Goal: Task Accomplishment & Management: Use online tool/utility

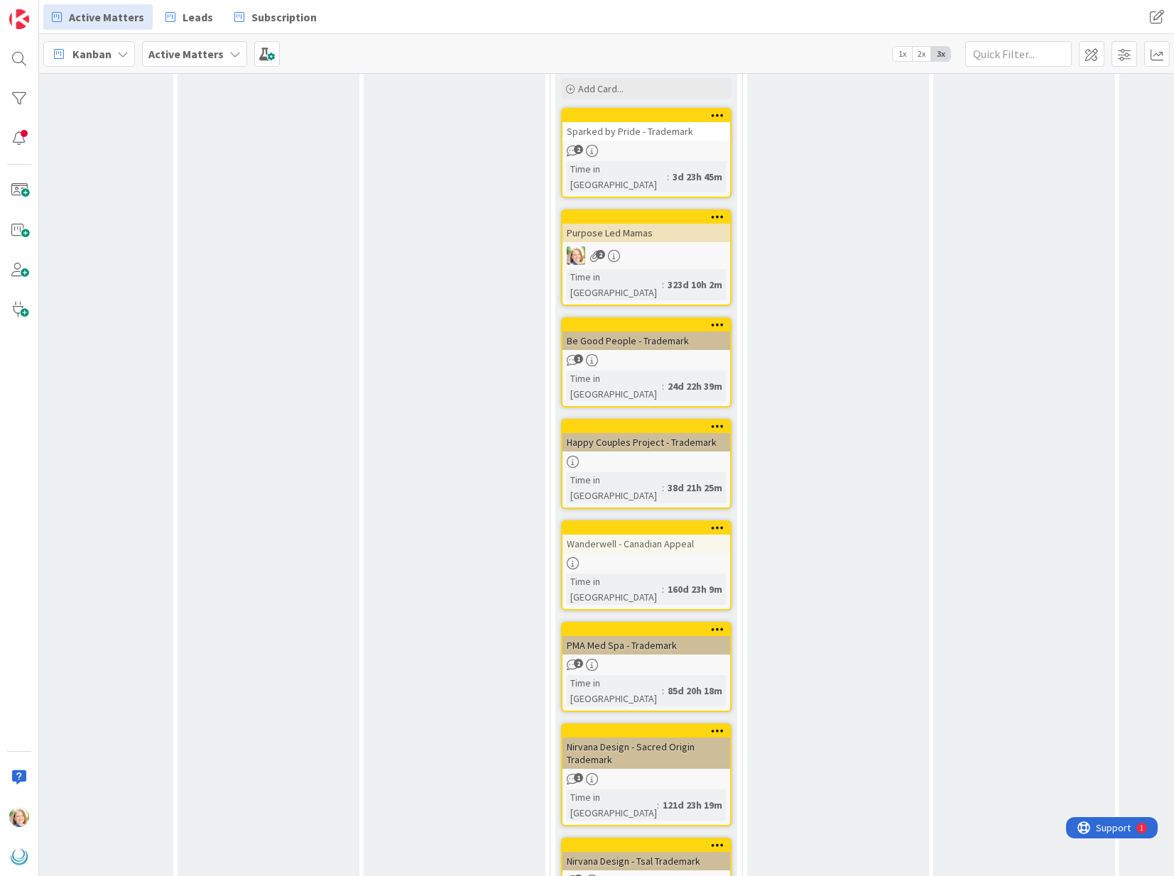
scroll to position [780, 1176]
click at [653, 523] on div at bounding box center [647, 528] width 161 height 10
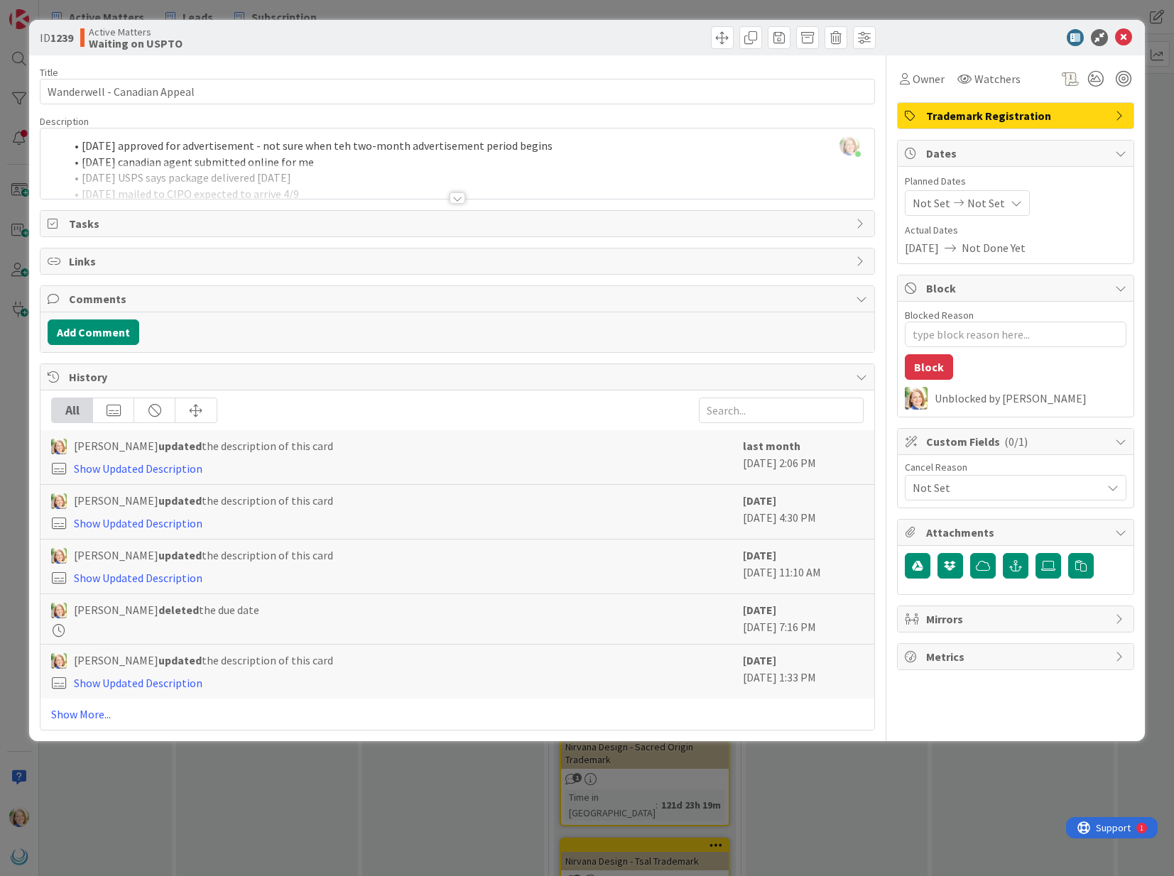
click at [77, 148] on div "[PERSON_NAME] just joined [DATE] approved for advertisement - not sure when teh…" at bounding box center [456, 164] width 833 height 70
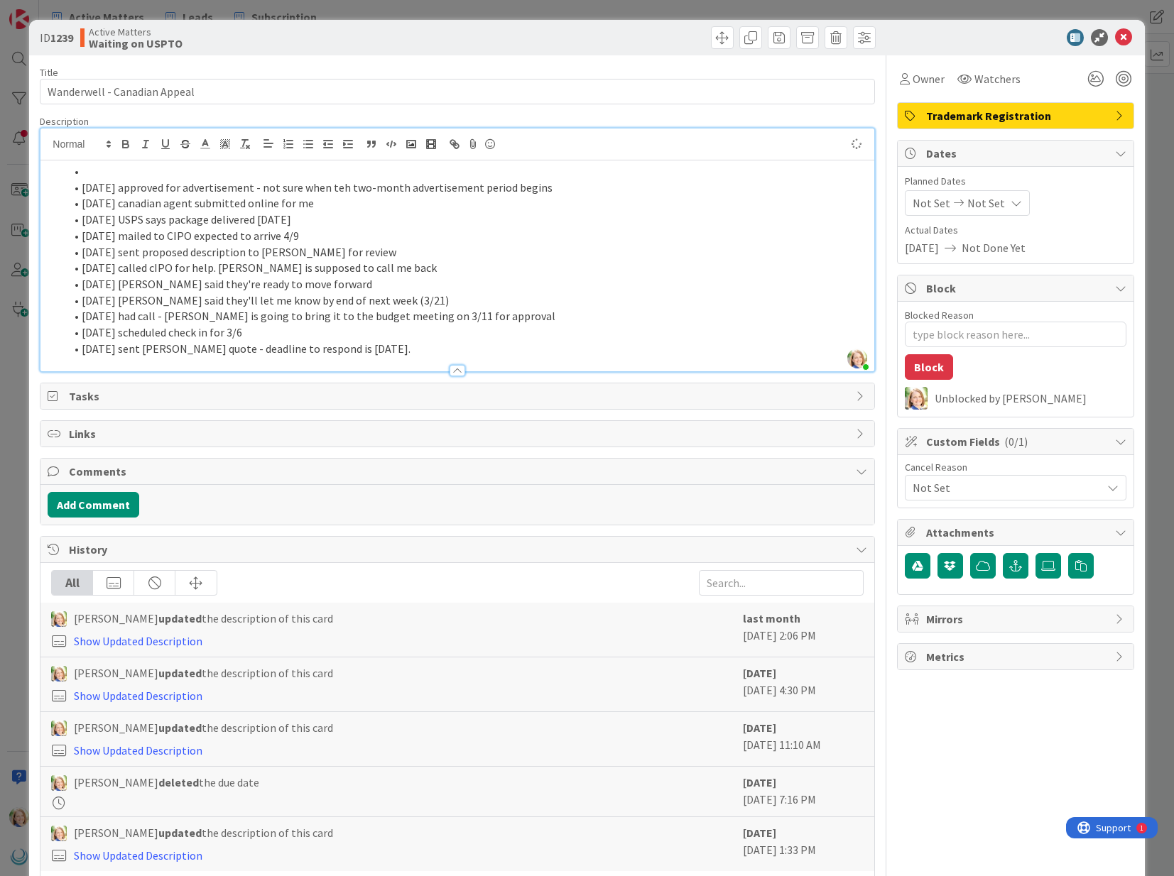
type textarea "x"
click at [80, 173] on li "[PERSON_NAME] says just published, two-month publication term, then will issue …" at bounding box center [466, 171] width 802 height 16
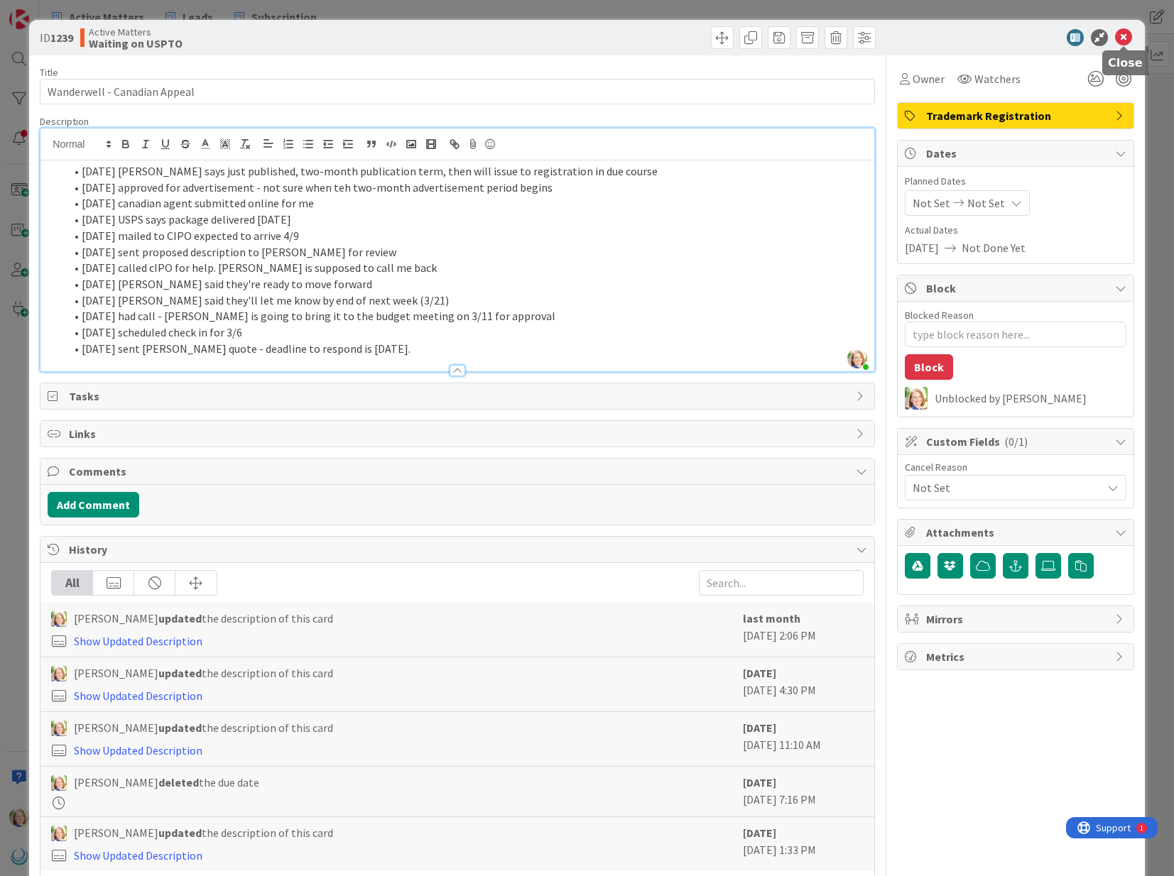
click at [1125, 39] on icon at bounding box center [1123, 37] width 17 height 17
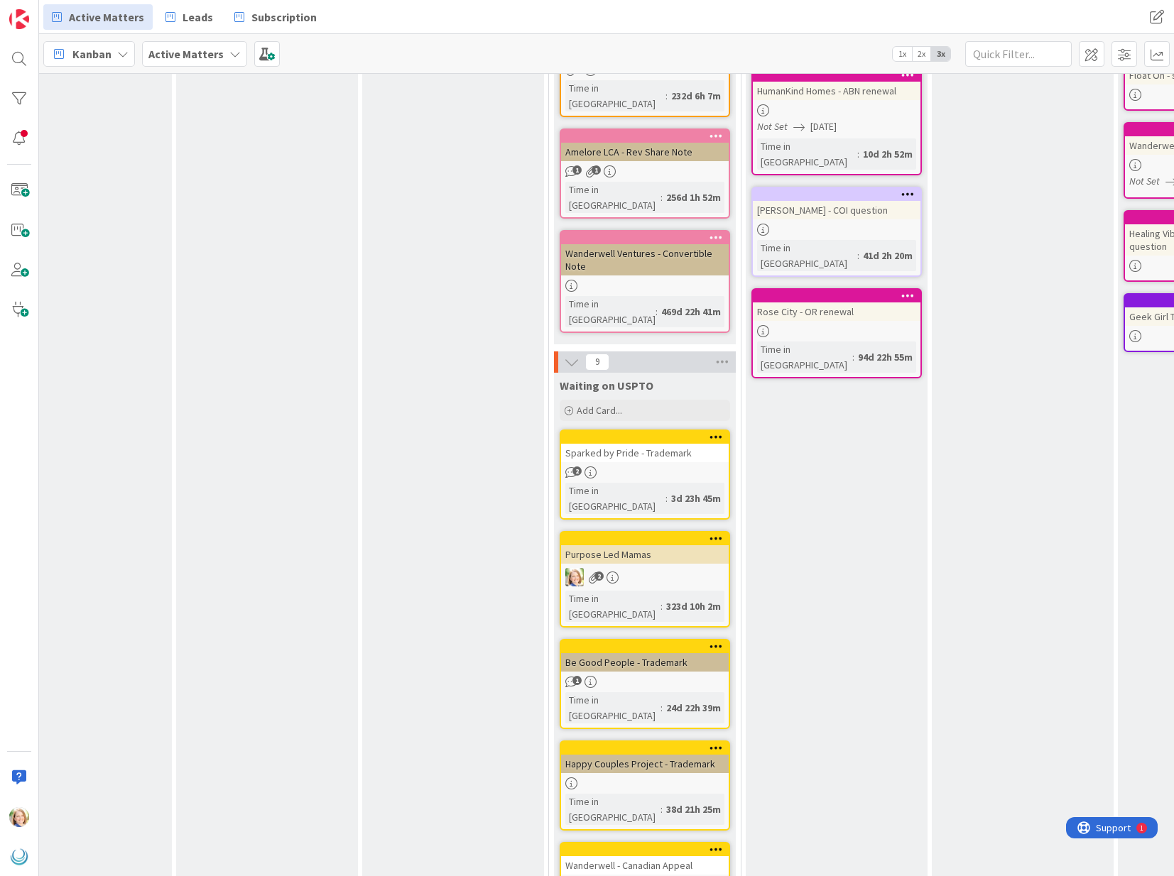
scroll to position [445, 1176]
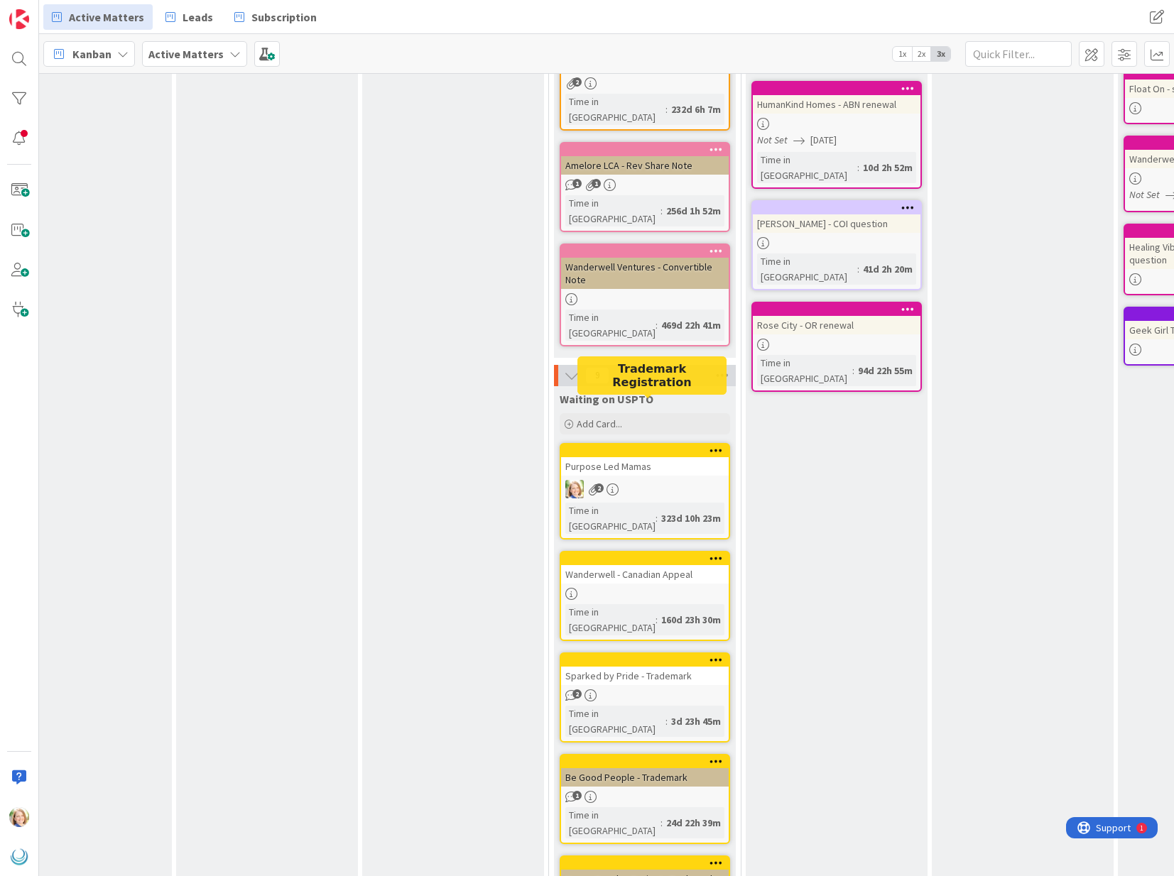
click at [630, 446] on div at bounding box center [647, 451] width 161 height 10
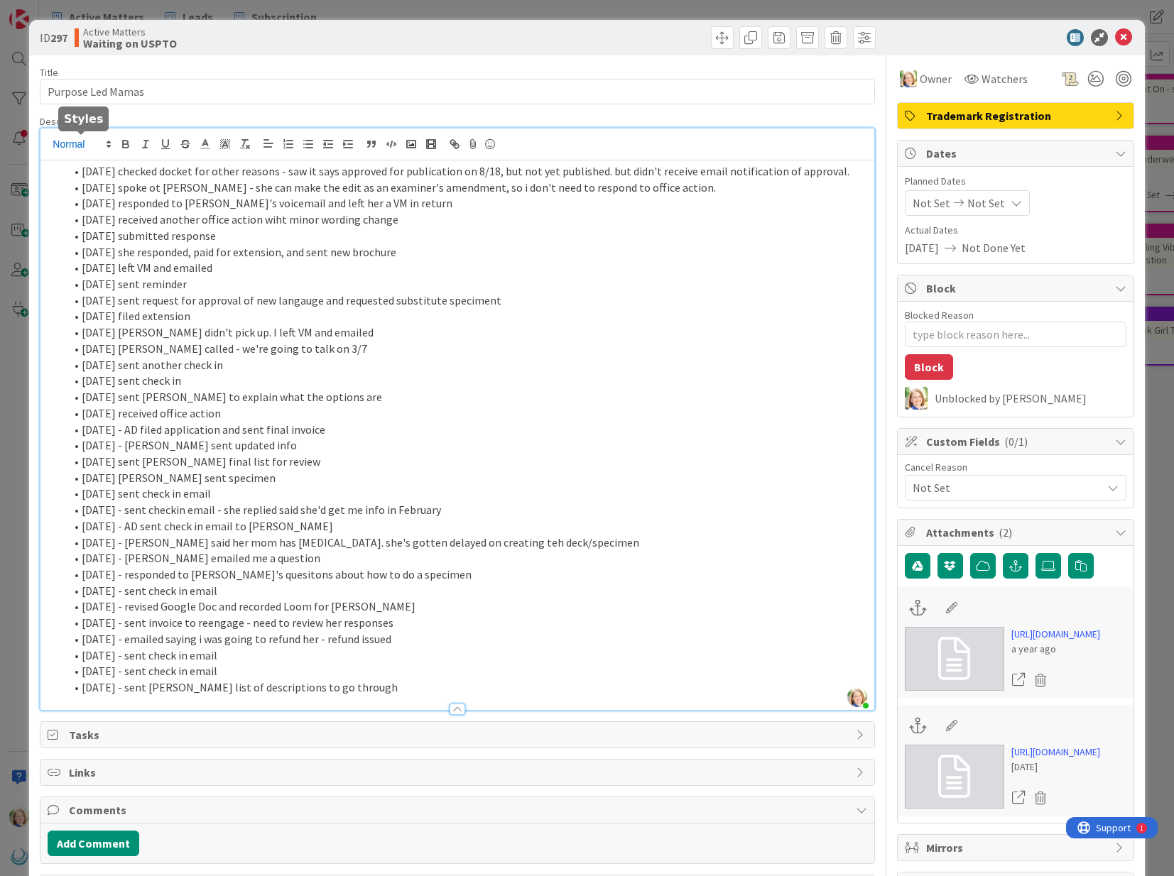
click at [79, 151] on div "[PERSON_NAME] just joined [DATE] checked docket for other reasons - saw it says…" at bounding box center [456, 420] width 833 height 582
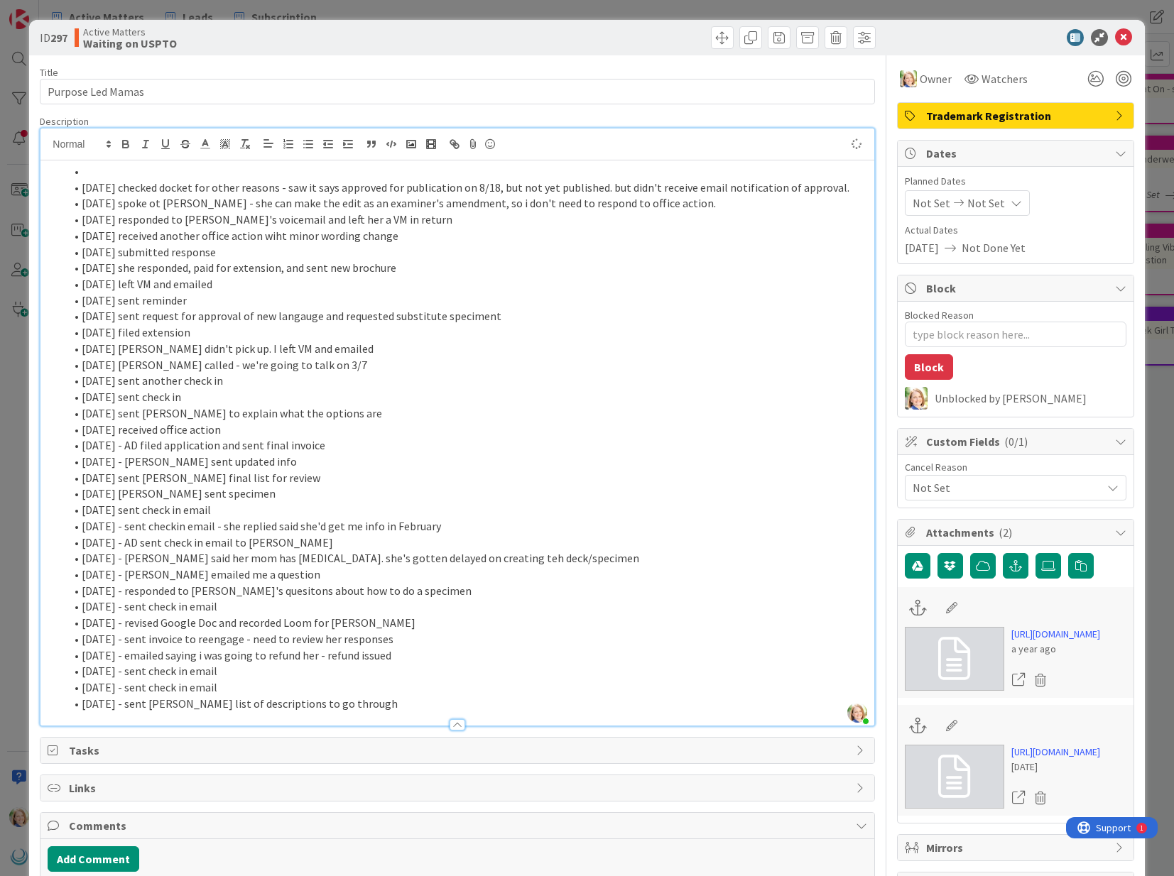
type textarea "x"
click at [108, 173] on li "[DATE]" at bounding box center [466, 171] width 802 height 16
click at [157, 165] on li "[DATE]" at bounding box center [466, 171] width 802 height 16
type textarea "x"
click at [1125, 37] on icon at bounding box center [1123, 37] width 17 height 17
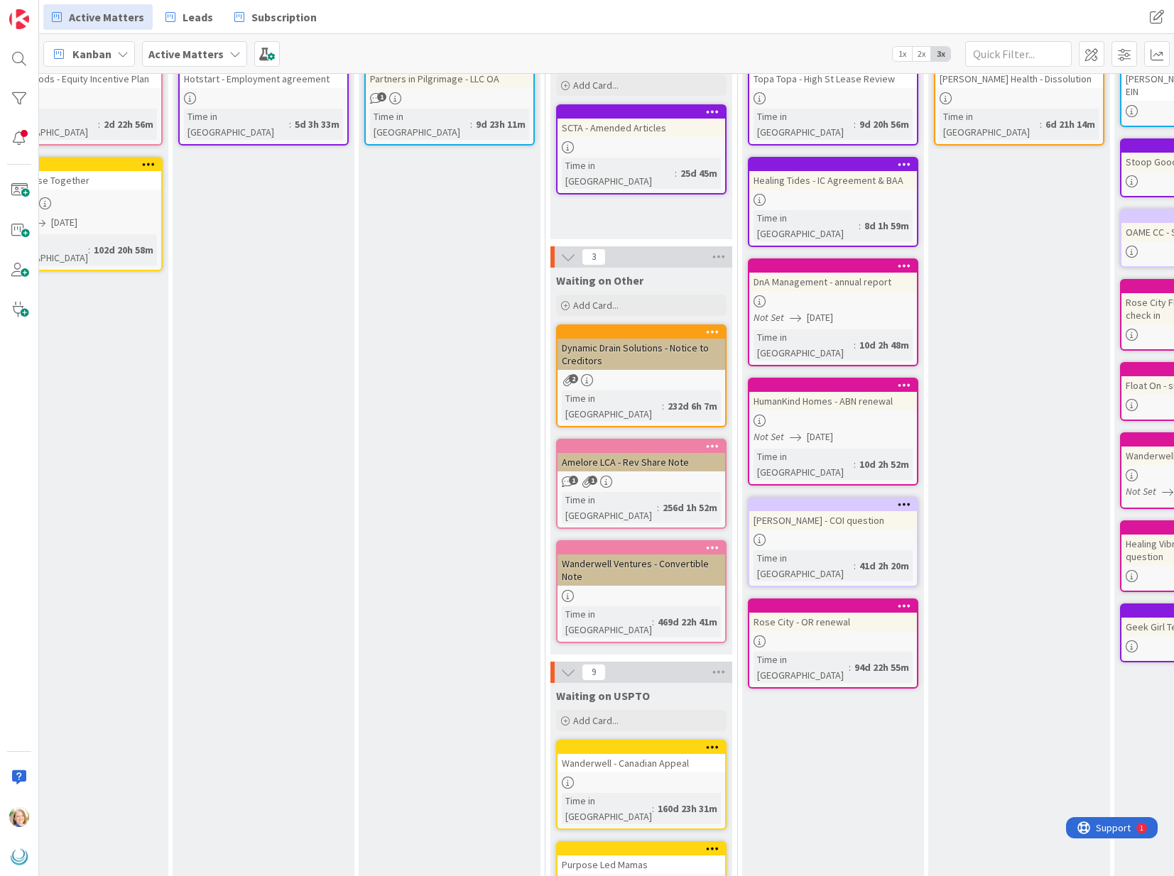
scroll to position [147, 1179]
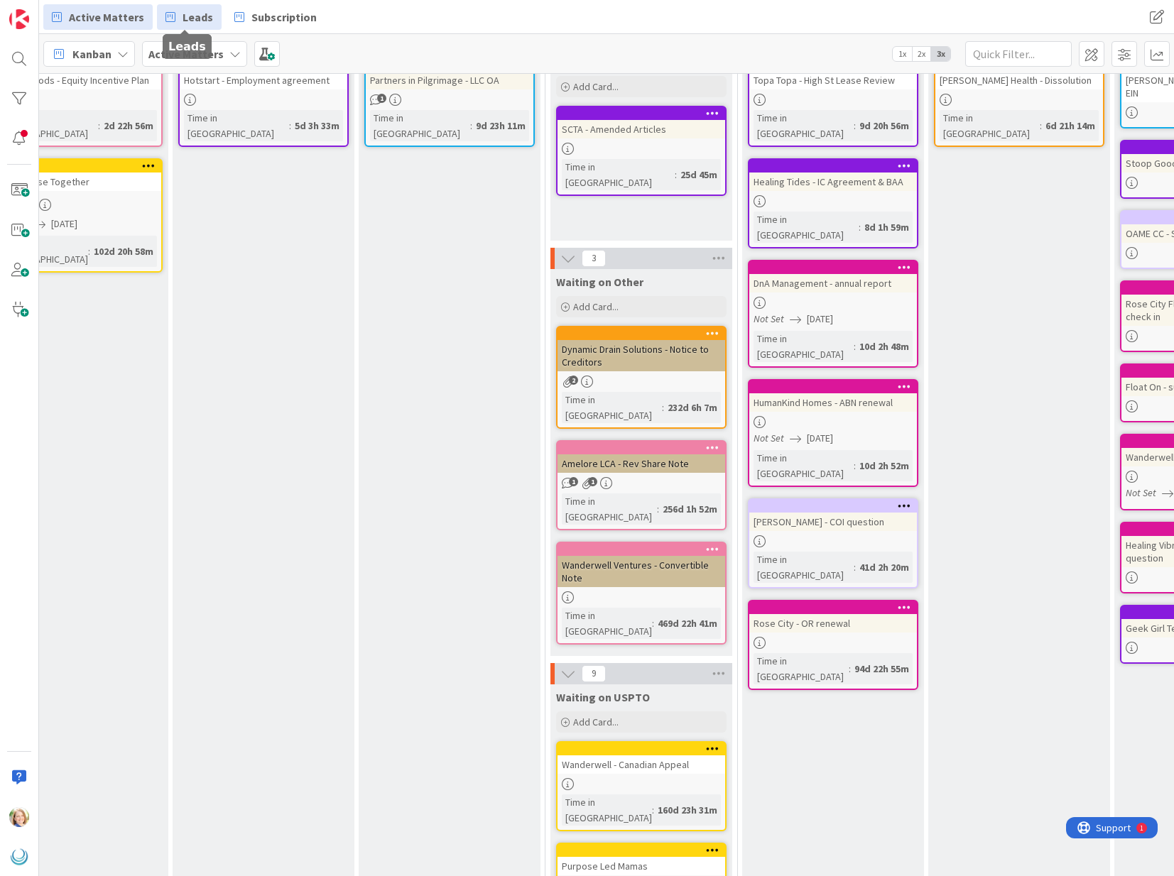
click at [189, 19] on span "Leads" at bounding box center [197, 17] width 31 height 17
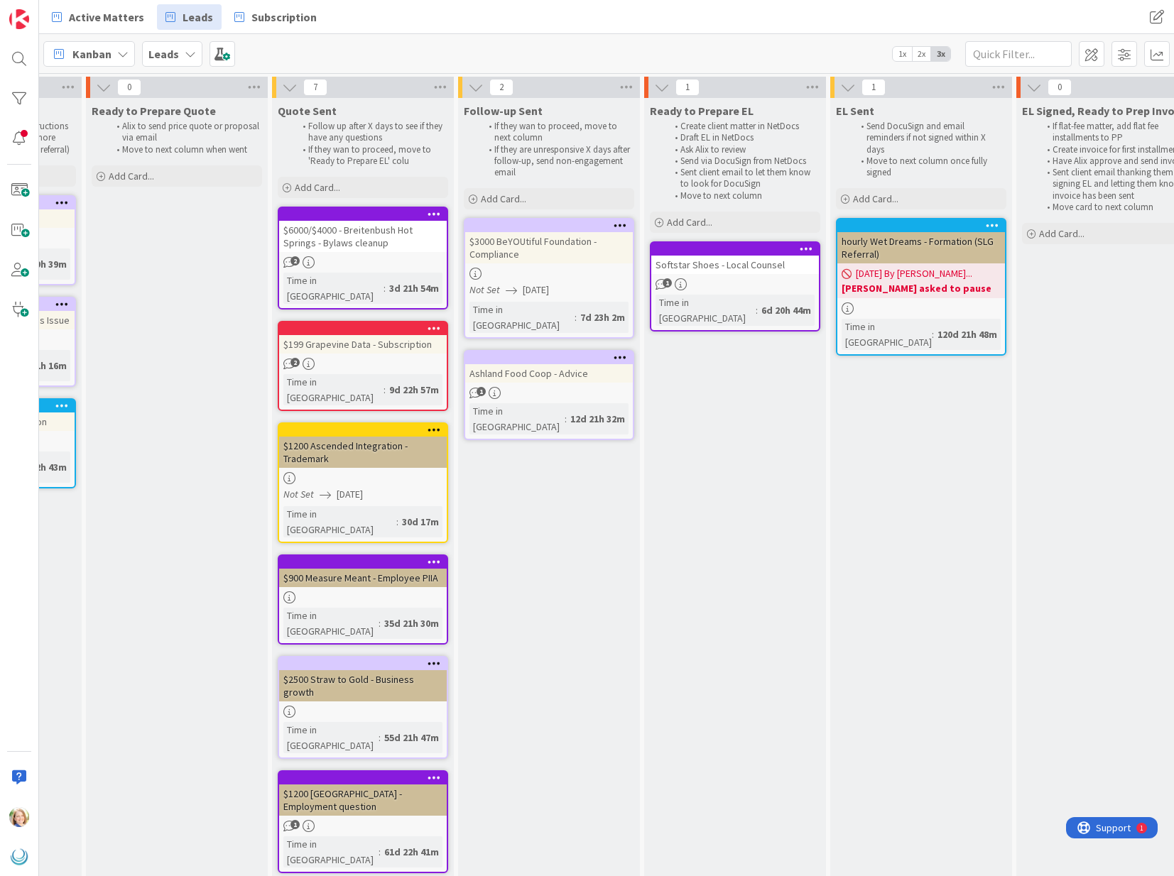
scroll to position [0, 513]
